Goal: Check status: Check status

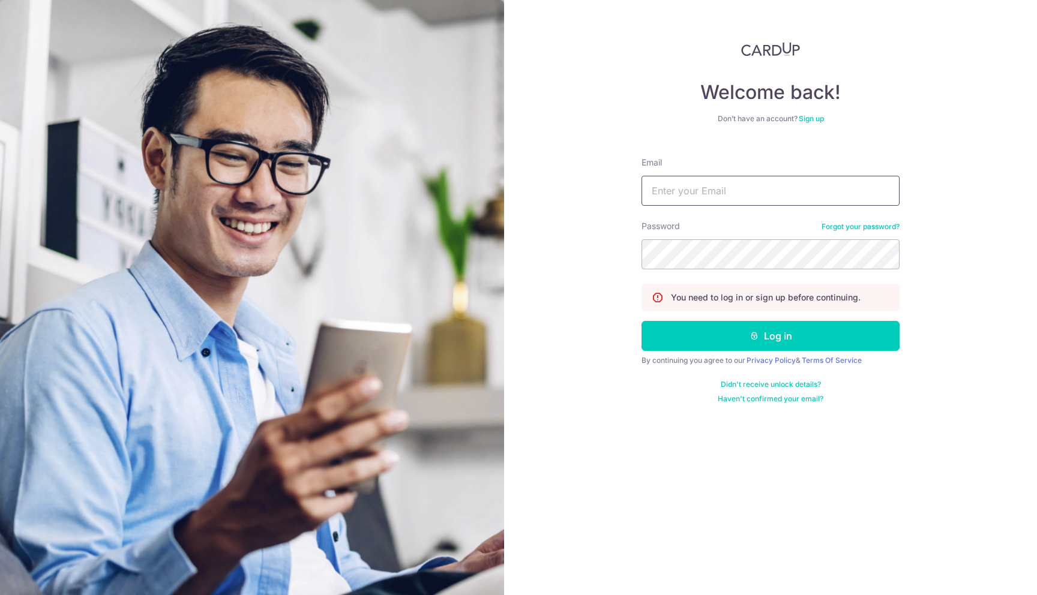
type input "[EMAIL_ADDRESS][DOMAIN_NAME]"
click at [744, 333] on button "Log in" at bounding box center [770, 336] width 258 height 30
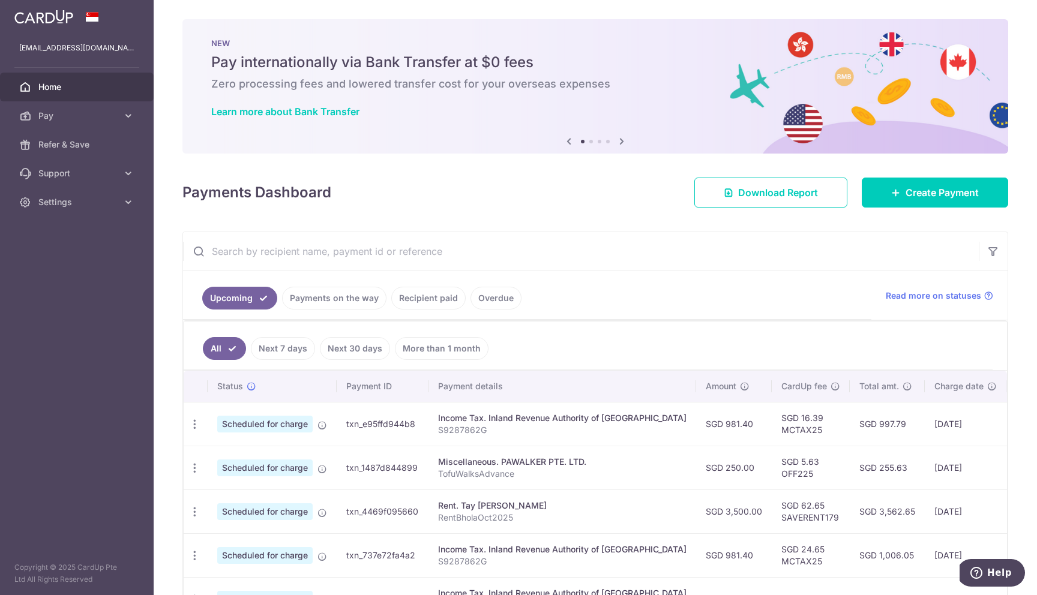
click at [346, 302] on link "Payments on the way" at bounding box center [334, 298] width 104 height 23
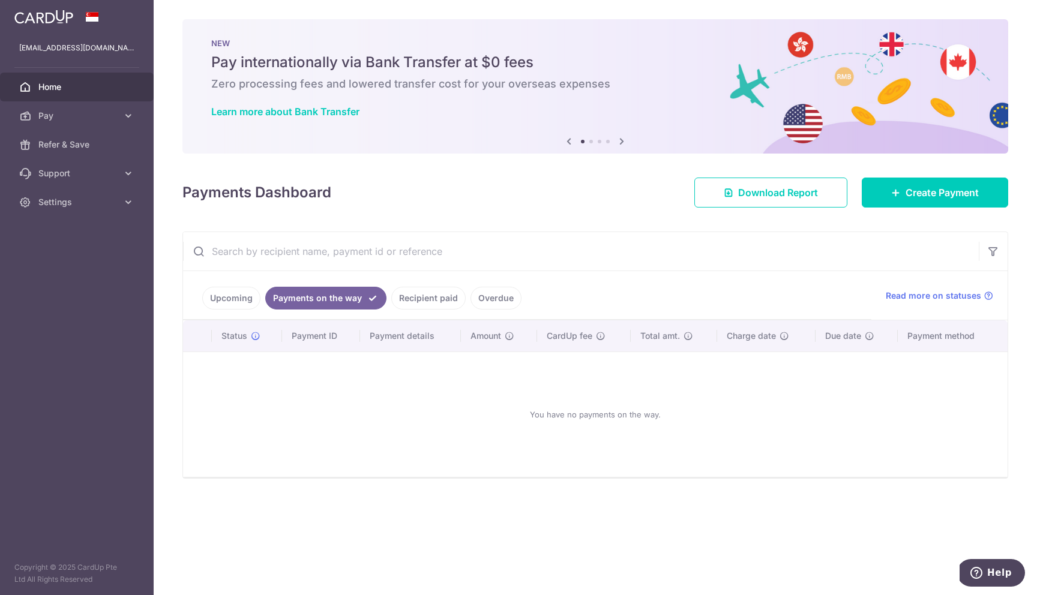
click at [413, 300] on link "Recipient paid" at bounding box center [428, 298] width 74 height 23
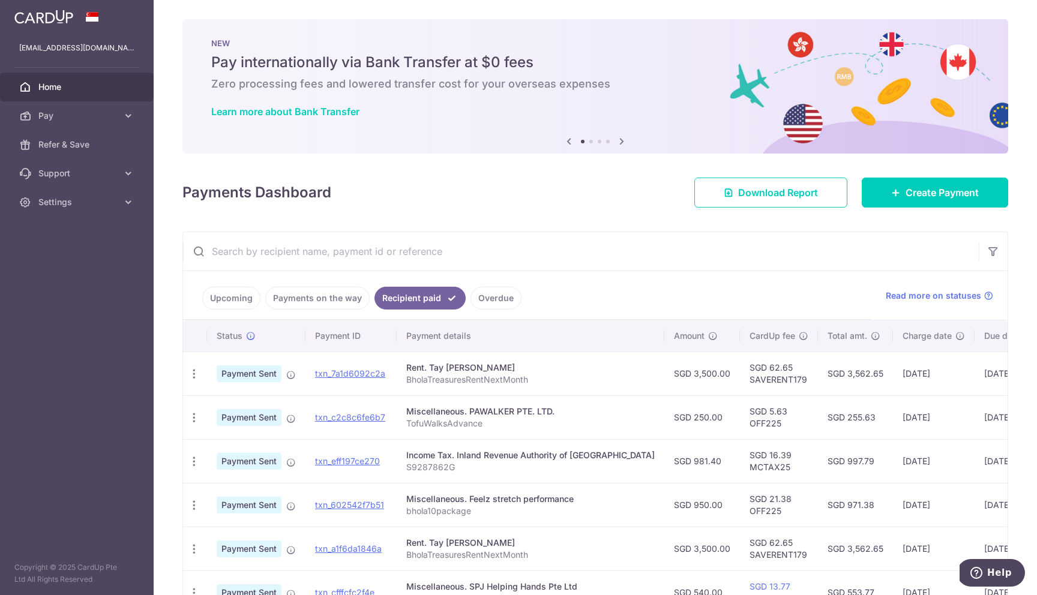
scroll to position [32, 0]
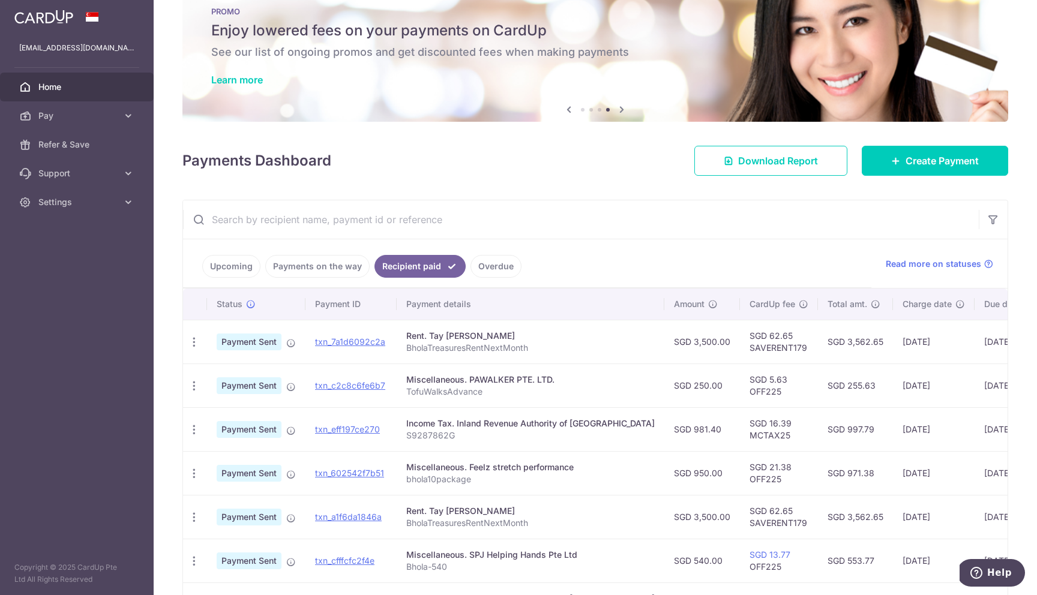
click at [893, 380] on td "[DATE]" at bounding box center [934, 386] width 82 height 44
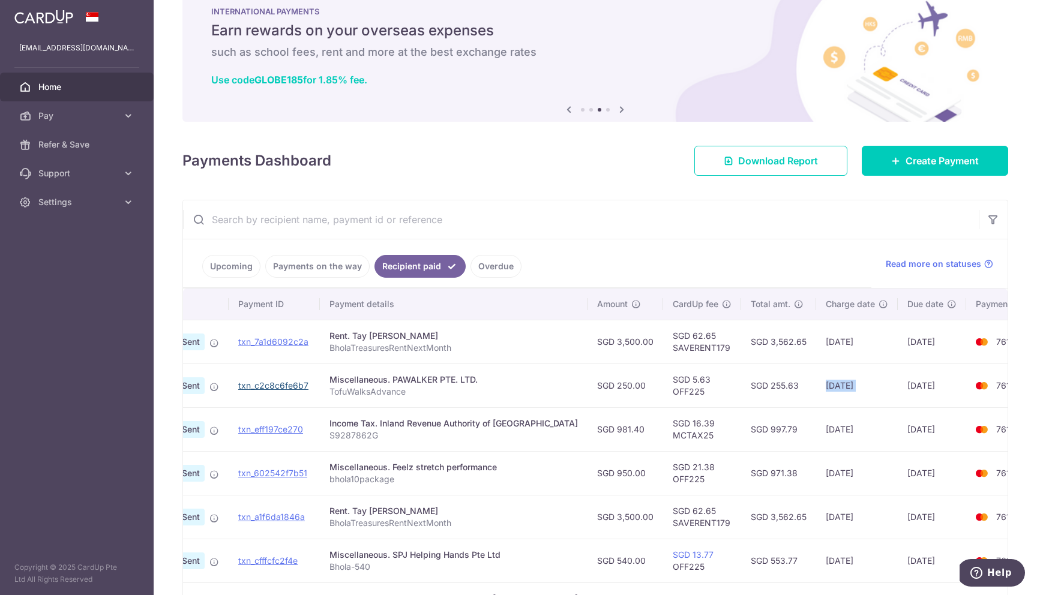
scroll to position [0, 0]
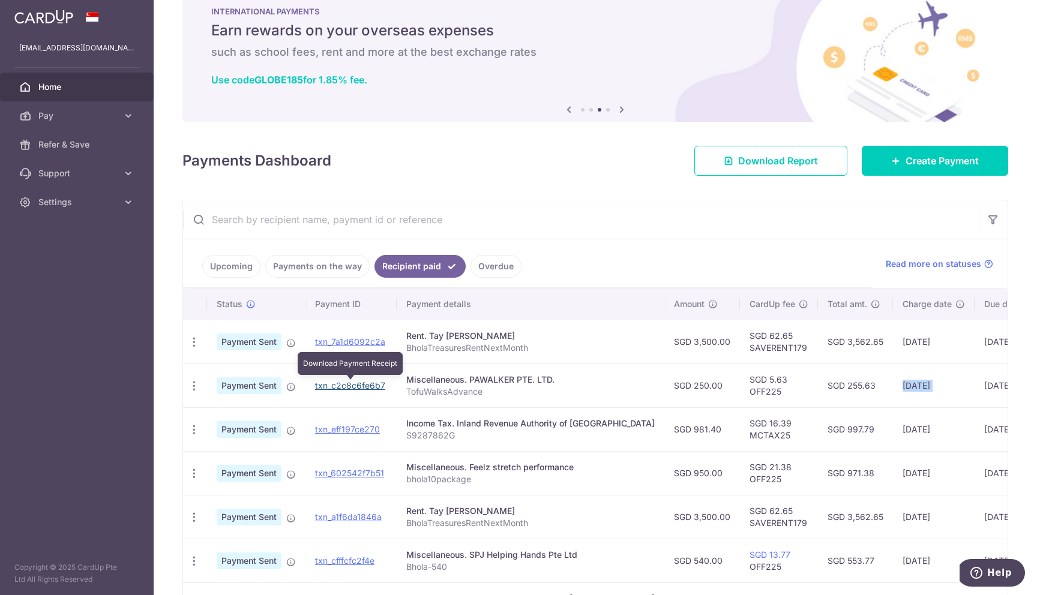
click at [352, 383] on link "txn_c2c8c6fe6b7" at bounding box center [350, 385] width 70 height 10
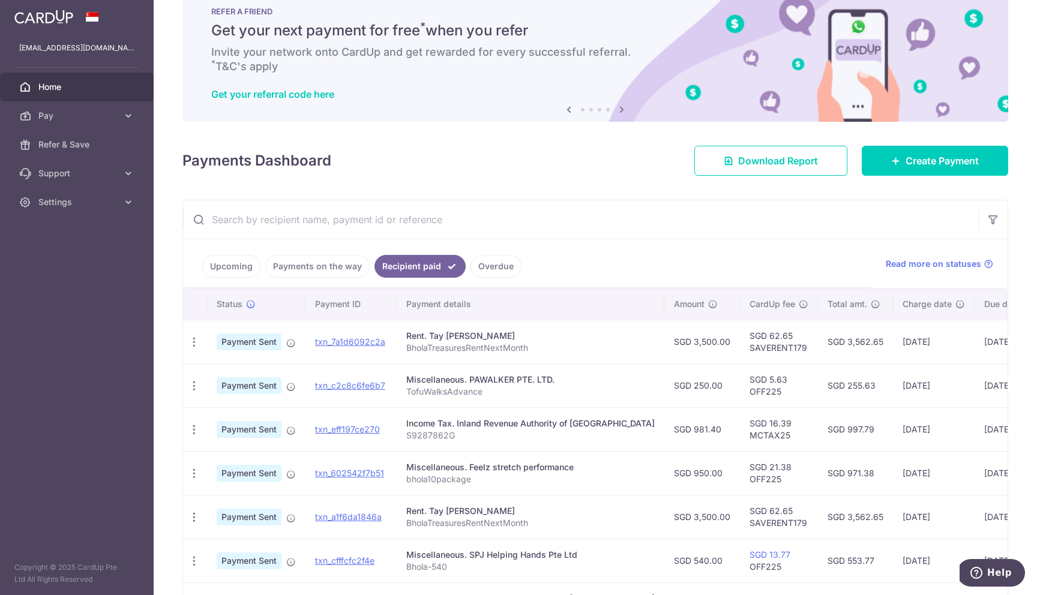
click at [329, 267] on link "Payments on the way" at bounding box center [317, 266] width 104 height 23
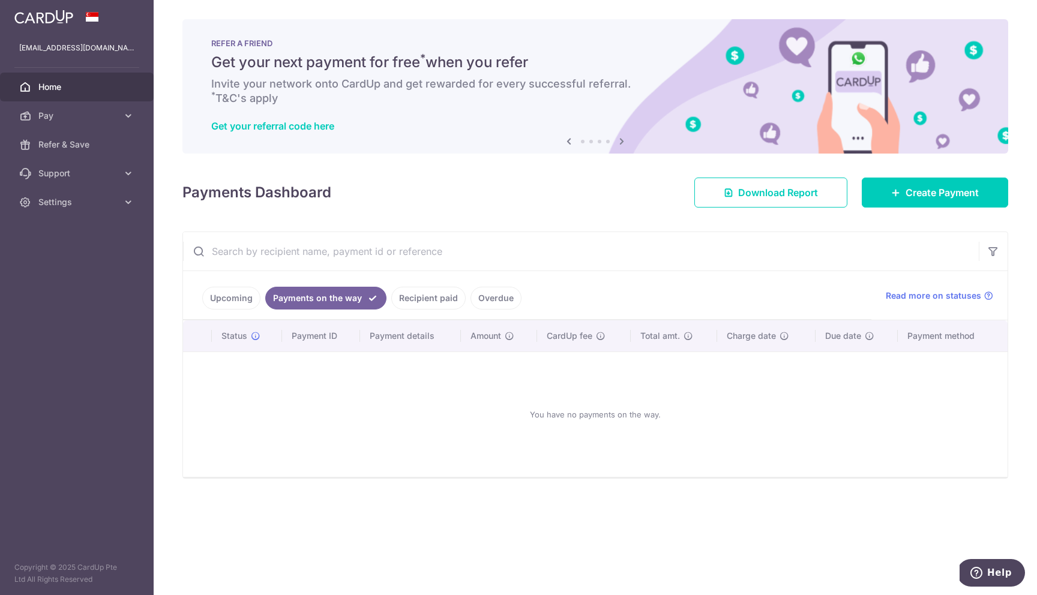
click at [236, 293] on link "Upcoming" at bounding box center [231, 298] width 58 height 23
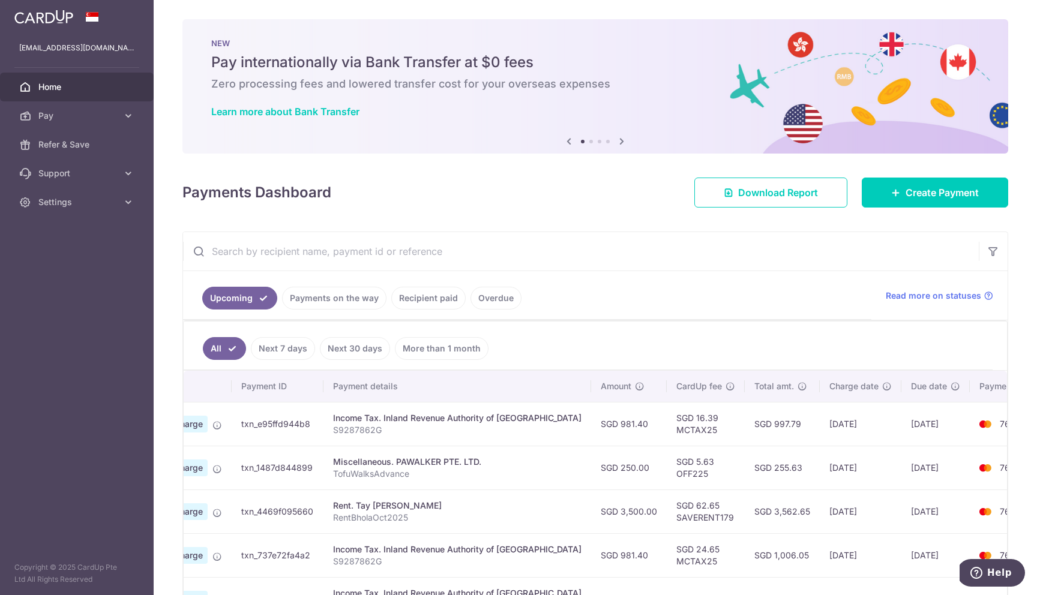
scroll to position [0, 110]
